Goal: Task Accomplishment & Management: Manage account settings

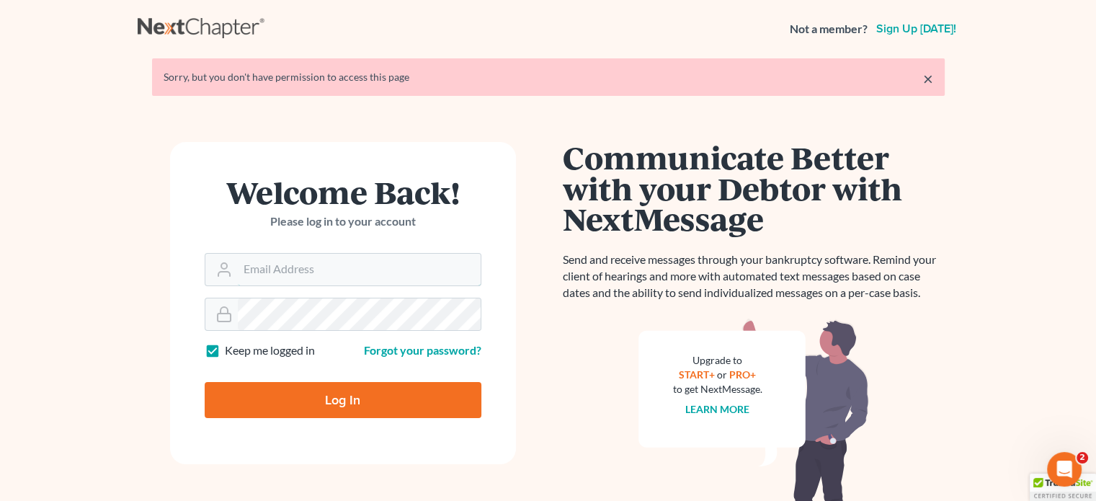
type input "lenard@gormanpa.com"
click at [346, 398] on input "Log In" at bounding box center [343, 400] width 277 height 36
type input "Thinking..."
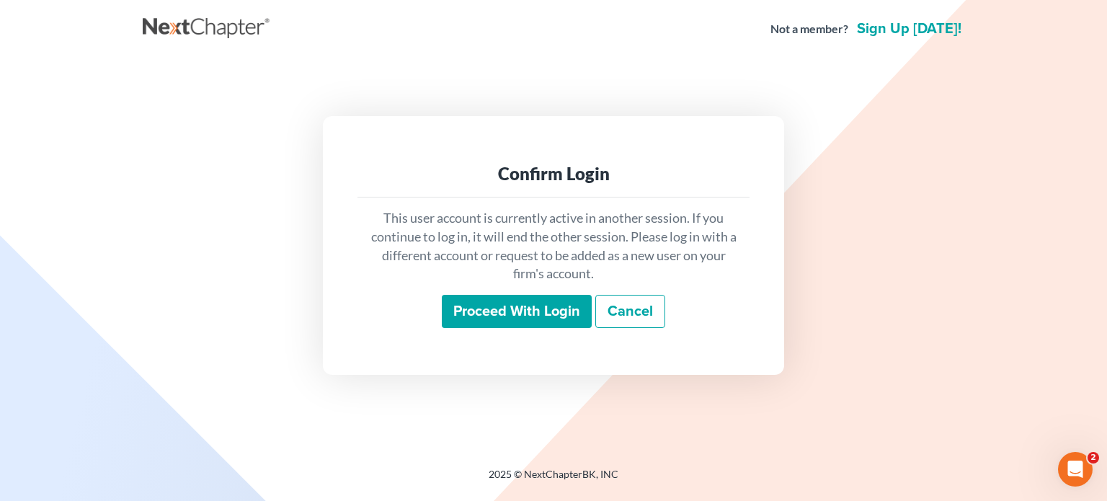
click at [504, 316] on input "Proceed with login" at bounding box center [517, 311] width 150 height 33
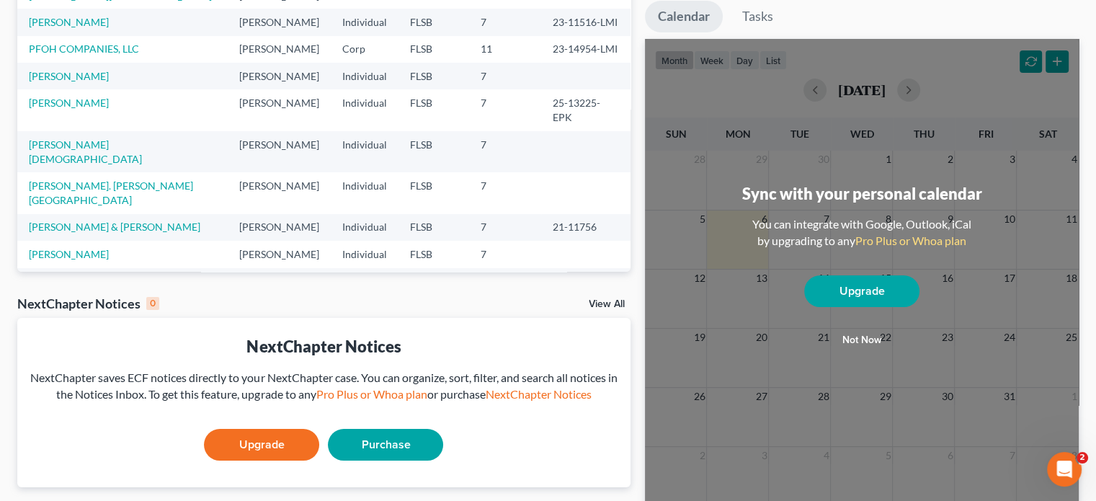
scroll to position [250, 0]
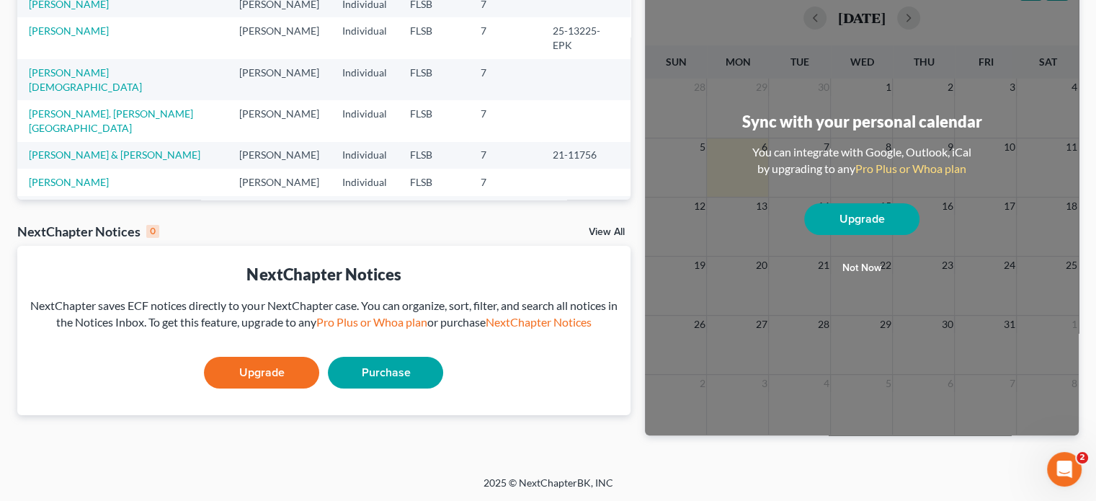
click at [860, 269] on button "Not now" at bounding box center [861, 268] width 115 height 29
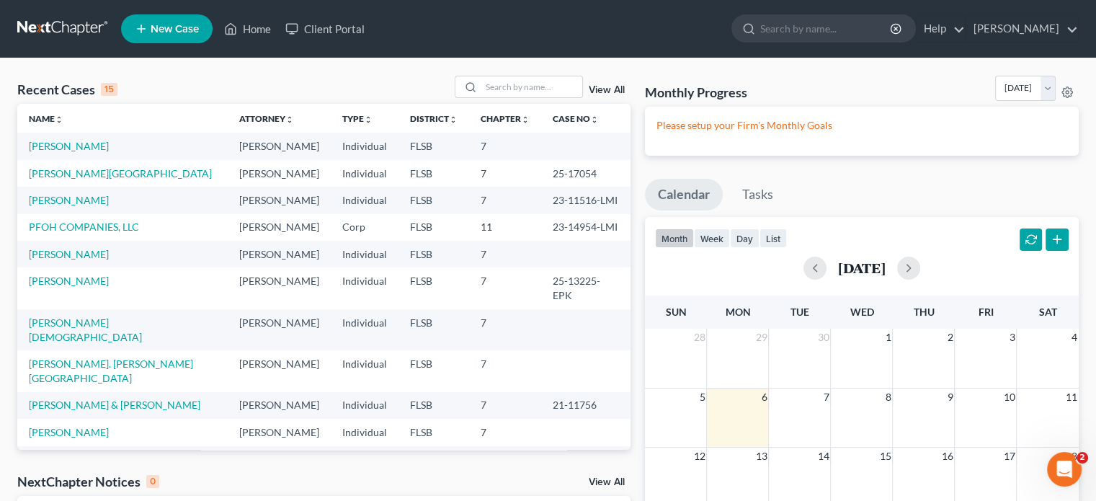
scroll to position [0, 0]
click at [251, 30] on link "Home" at bounding box center [247, 29] width 61 height 26
click at [252, 29] on link "Home" at bounding box center [247, 29] width 61 height 26
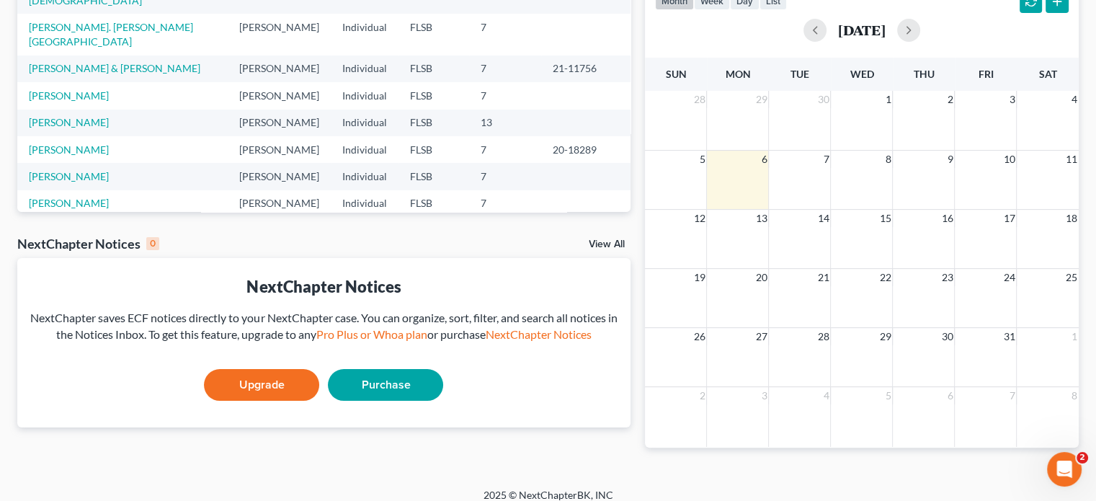
scroll to position [250, 0]
